Goal: Task Accomplishment & Management: Manage account settings

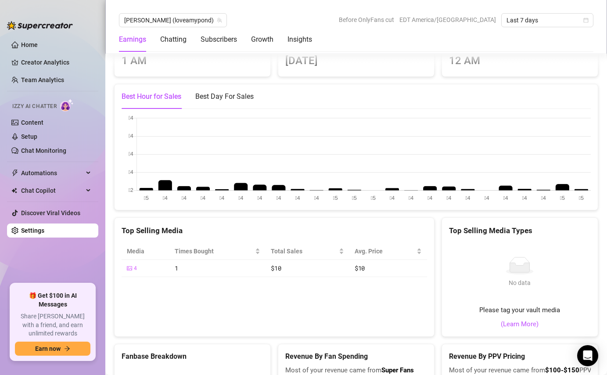
scroll to position [1319, 0]
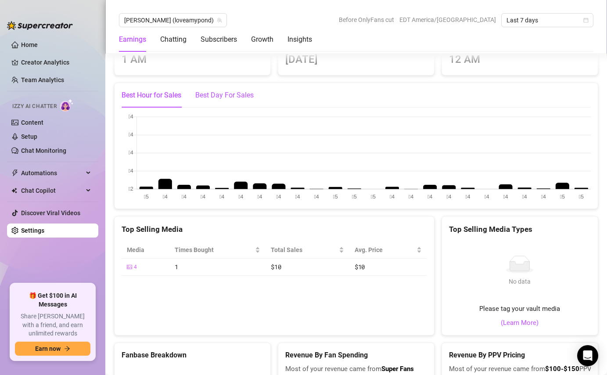
click at [239, 100] on div "Best Day For Sales" at bounding box center [224, 95] width 58 height 11
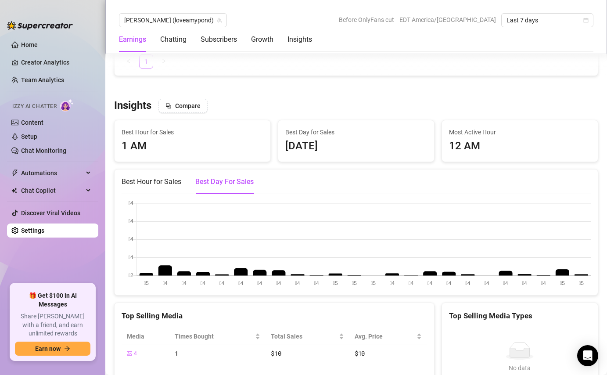
scroll to position [1144, 0]
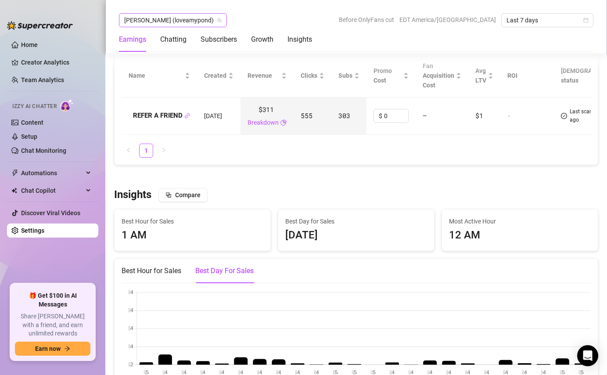
click at [182, 21] on span "[PERSON_NAME] (loveamypond)" at bounding box center [172, 20] width 97 height 13
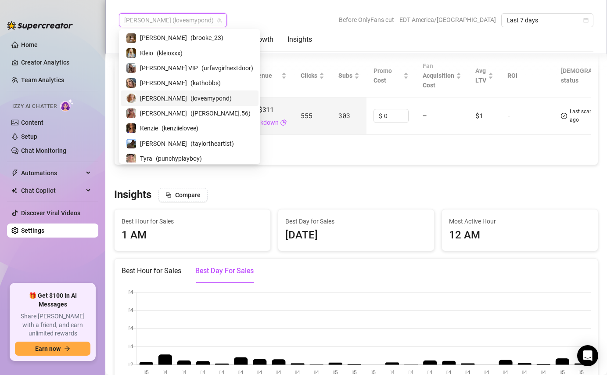
scroll to position [16, 0]
click at [170, 75] on div "[PERSON_NAME] ( kathobbs )" at bounding box center [190, 82] width 138 height 15
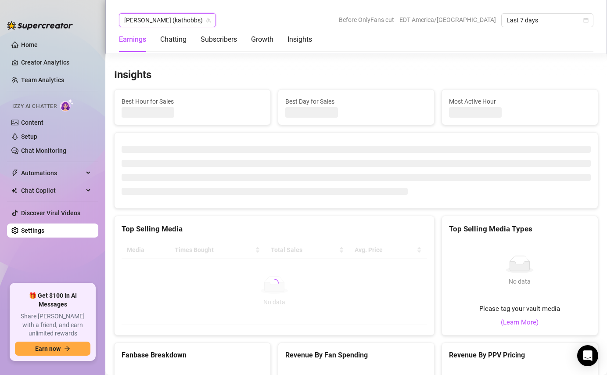
click at [170, 15] on span "[PERSON_NAME] (kathobbs)" at bounding box center [167, 20] width 86 height 13
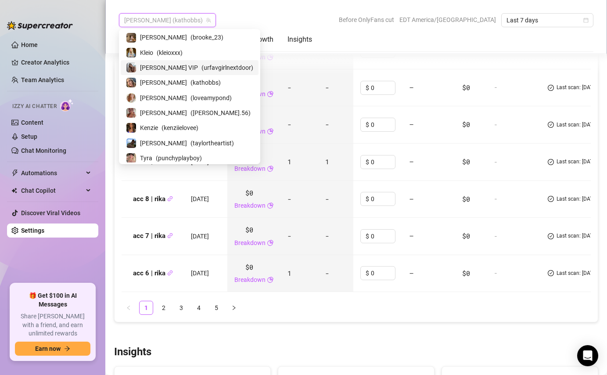
click at [174, 68] on span "[PERSON_NAME] VIP" at bounding box center [169, 68] width 58 height 10
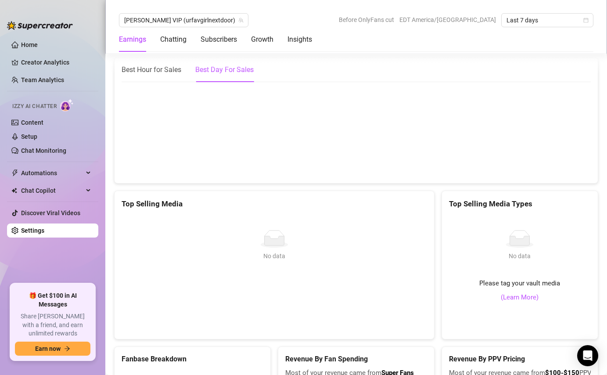
scroll to position [1677, 0]
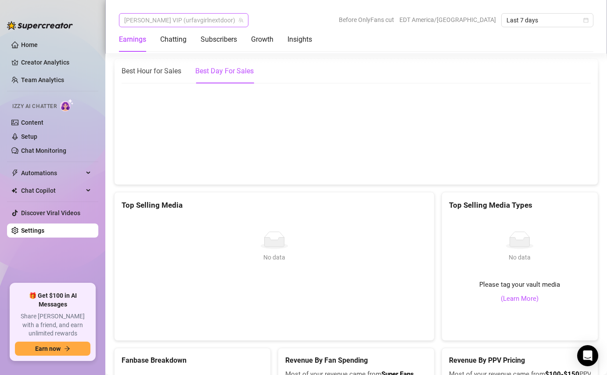
click at [168, 22] on span "[PERSON_NAME] VIP (urfavgirlnextdoor)" at bounding box center [183, 20] width 119 height 13
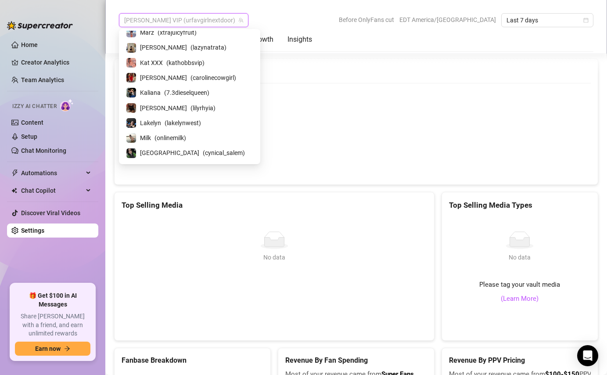
scroll to position [163, 0]
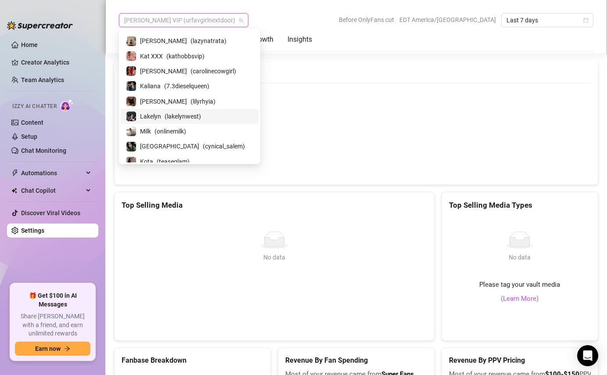
click at [175, 115] on span "( lakelynwest )" at bounding box center [183, 116] width 36 height 10
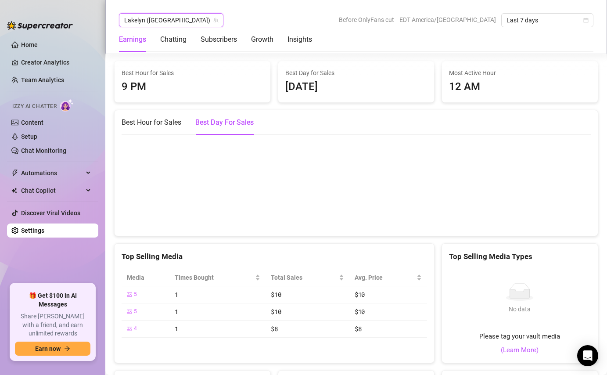
scroll to position [1339, 0]
click at [161, 26] on span "Lakelyn ([GEOGRAPHIC_DATA])" at bounding box center [171, 20] width 94 height 13
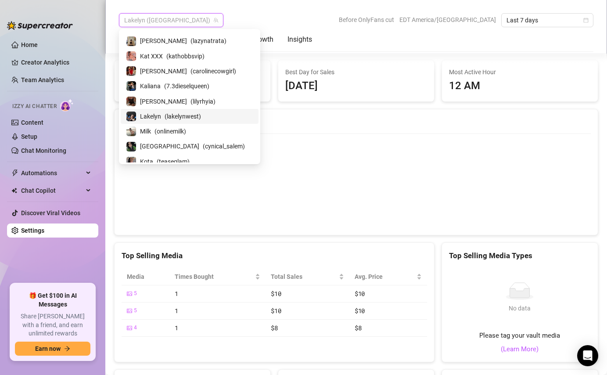
click at [160, 22] on span "Lakelyn ([GEOGRAPHIC_DATA])" at bounding box center [171, 20] width 94 height 13
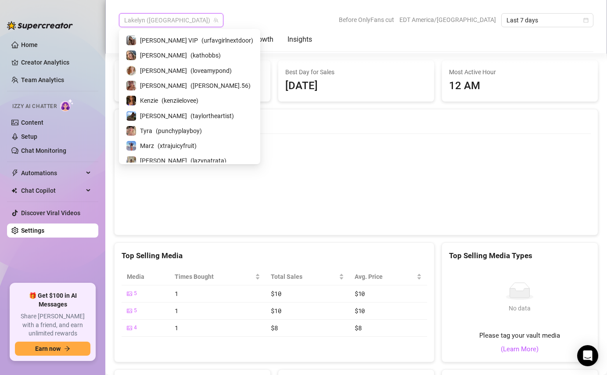
scroll to position [0, 0]
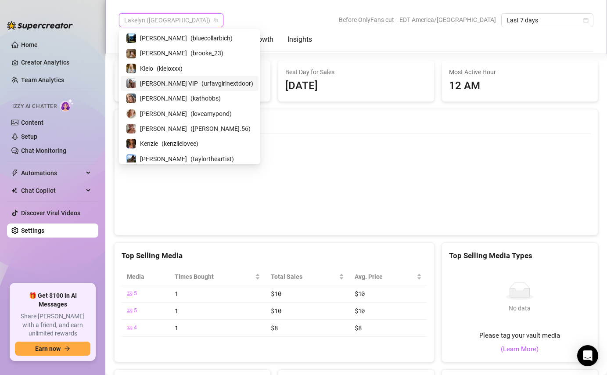
click at [179, 82] on div "[PERSON_NAME] VIP ( urfavgirlnextdoor )" at bounding box center [189, 83] width 127 height 11
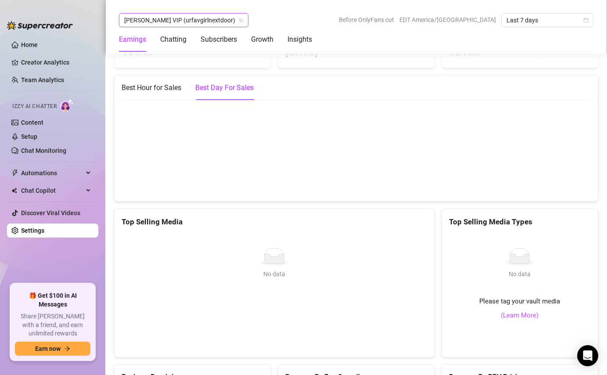
scroll to position [1656, 0]
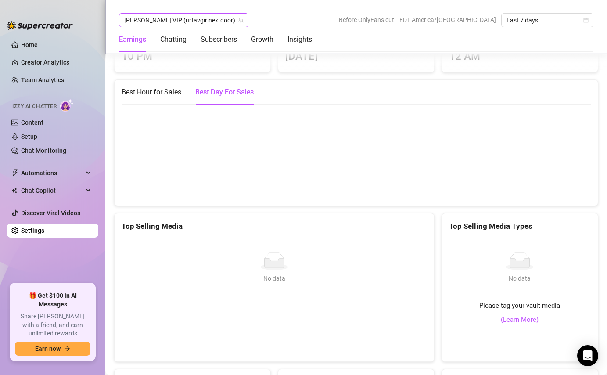
click at [174, 22] on span "[PERSON_NAME] VIP (urfavgirlnextdoor)" at bounding box center [183, 20] width 119 height 13
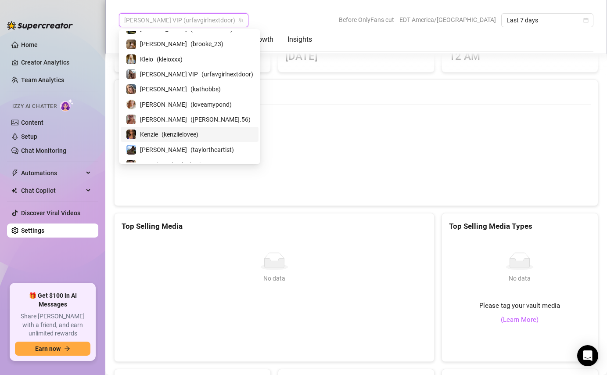
scroll to position [0, 0]
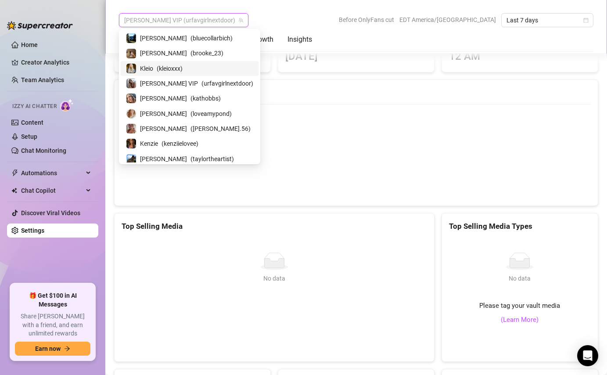
click at [165, 70] on span "( kleioxxx )" at bounding box center [170, 69] width 26 height 10
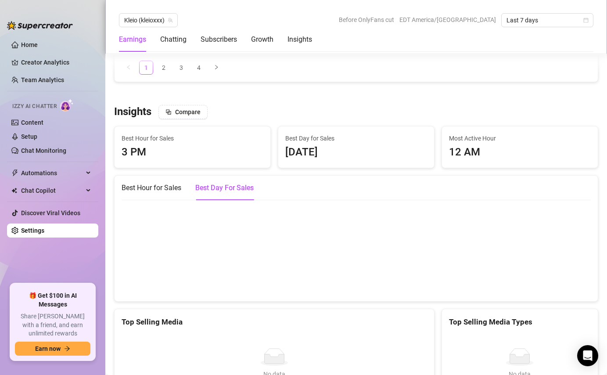
scroll to position [1572, 0]
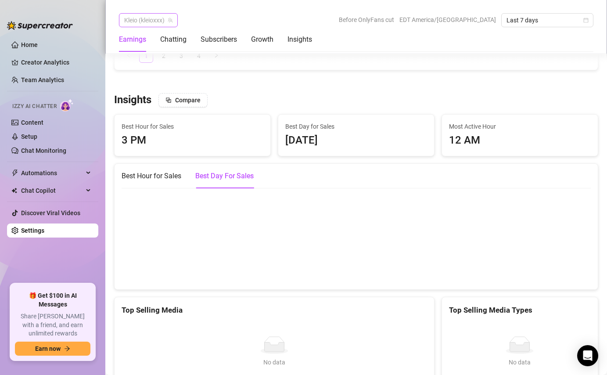
click at [153, 24] on span "Kleio (kleioxxx)" at bounding box center [148, 20] width 48 height 13
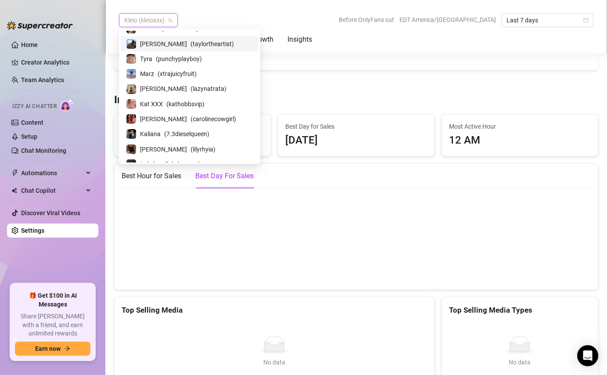
scroll to position [133, 0]
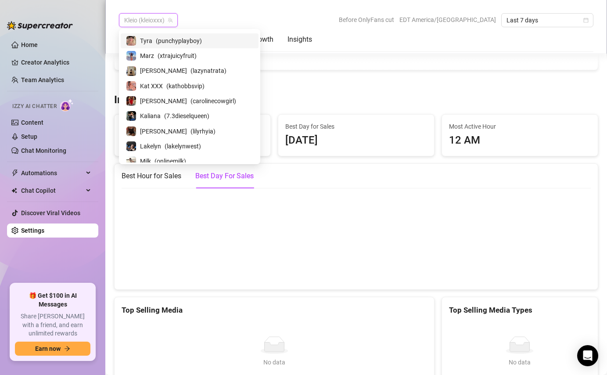
click at [176, 39] on span "( punchyplayboy )" at bounding box center [179, 41] width 46 height 10
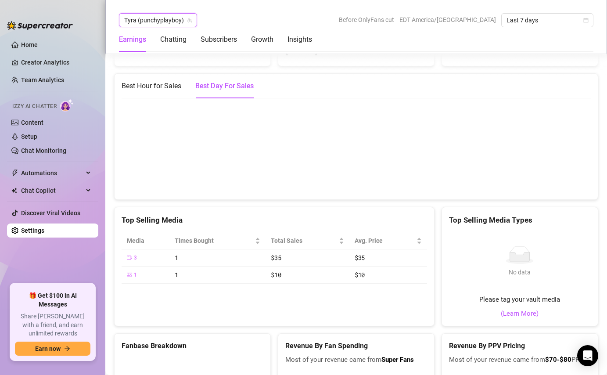
scroll to position [1666, 0]
